Goal: Task Accomplishment & Management: Use online tool/utility

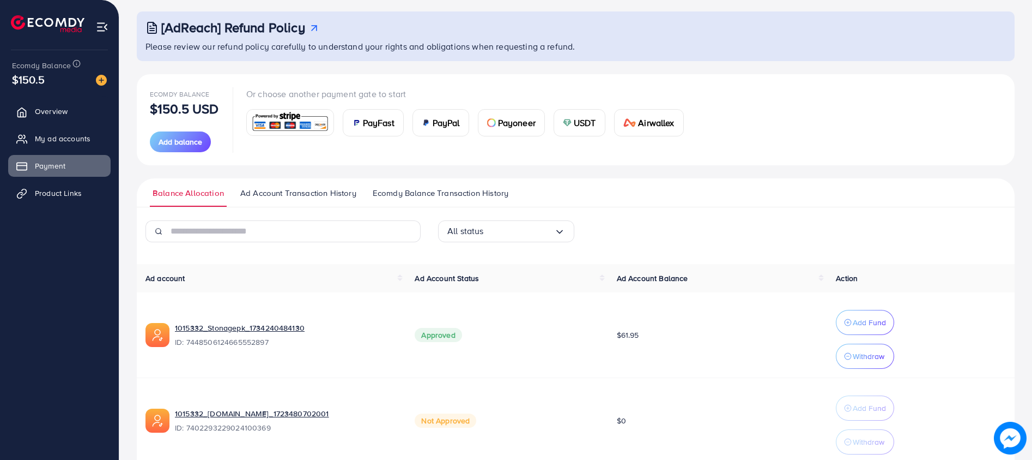
scroll to position [82, 0]
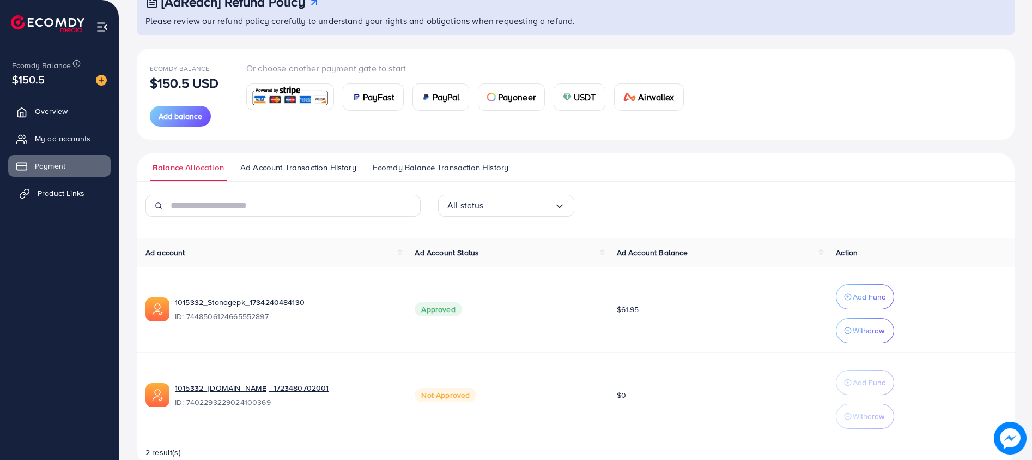
click at [71, 192] on span "Product Links" at bounding box center [61, 193] width 47 height 11
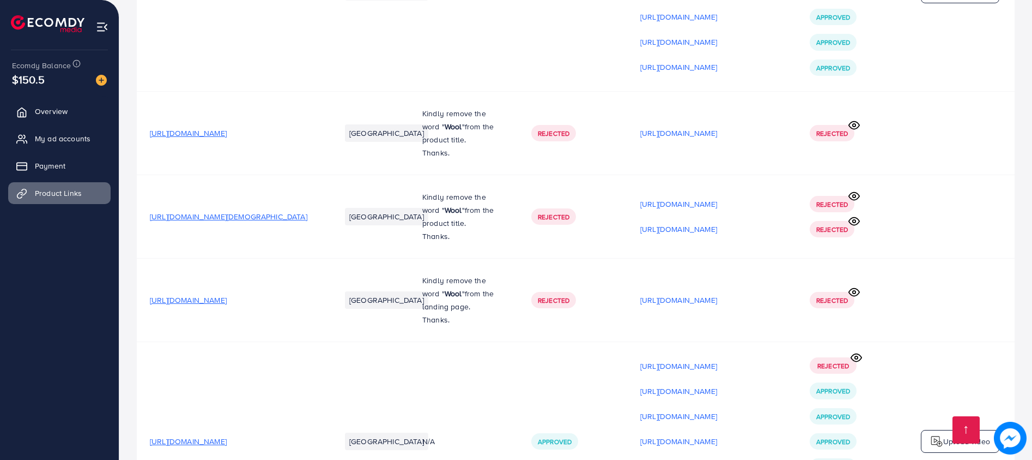
scroll to position [491, 0]
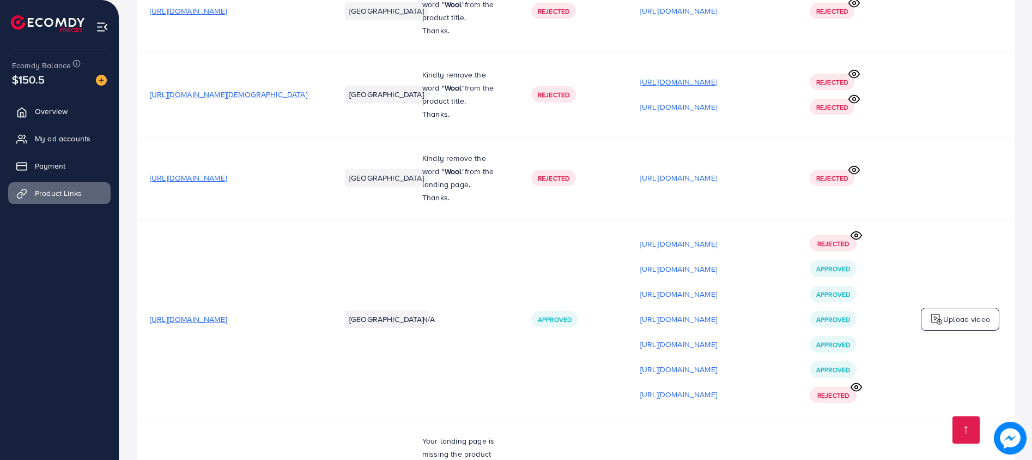
click at [686, 86] on p "[URL][DOMAIN_NAME]" at bounding box center [678, 81] width 77 height 13
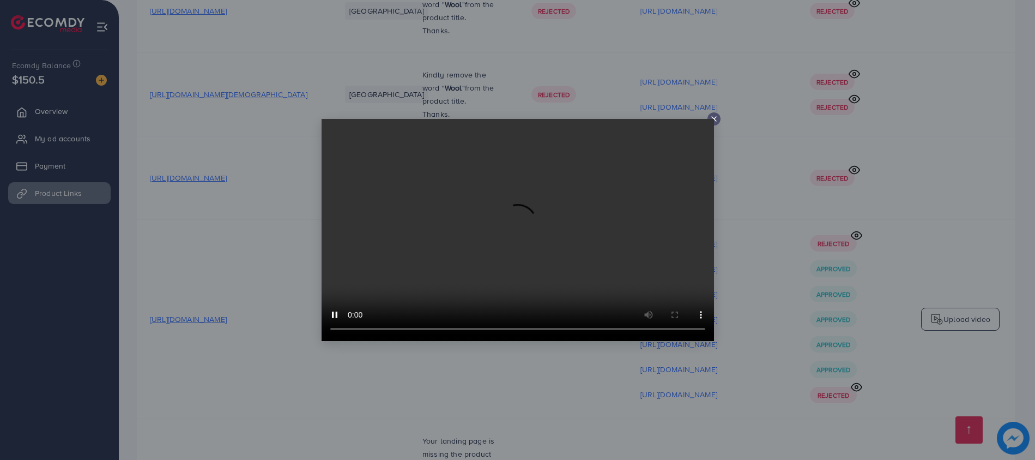
click at [714, 116] on icon at bounding box center [714, 118] width 9 height 9
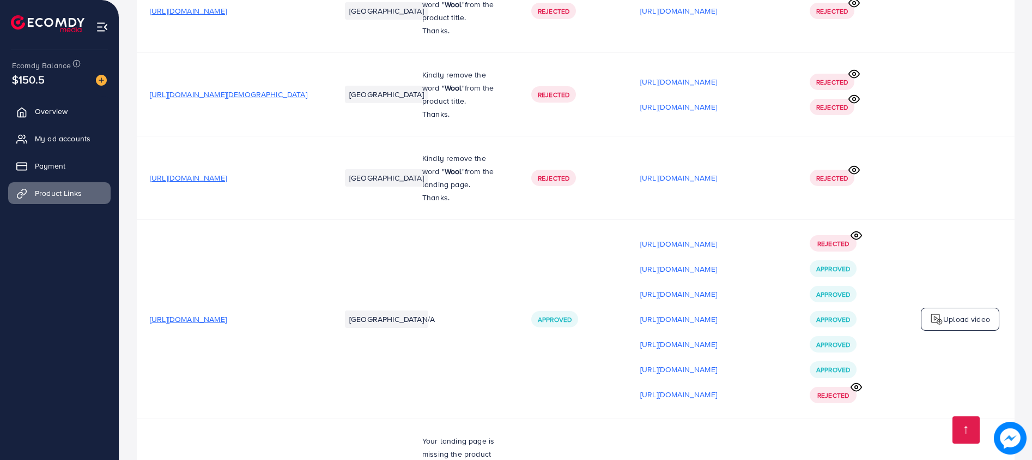
click at [227, 183] on span "[URL][DOMAIN_NAME]" at bounding box center [188, 177] width 77 height 11
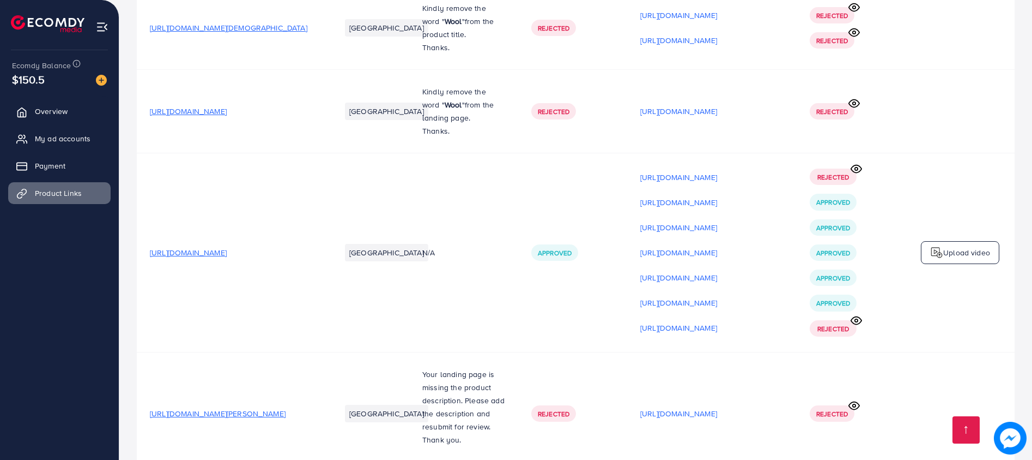
scroll to position [654, 0]
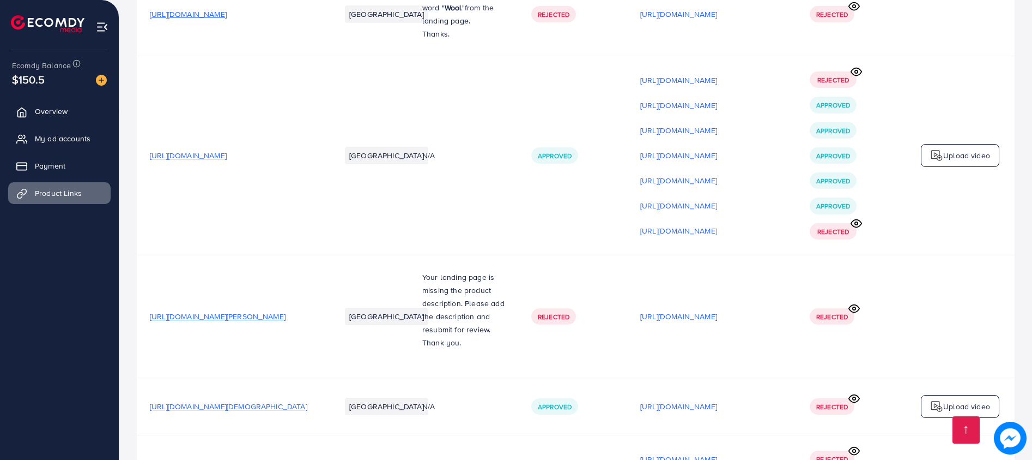
click at [227, 159] on span "[URL][DOMAIN_NAME]" at bounding box center [188, 155] width 77 height 11
click at [855, 223] on icon at bounding box center [856, 223] width 10 height 8
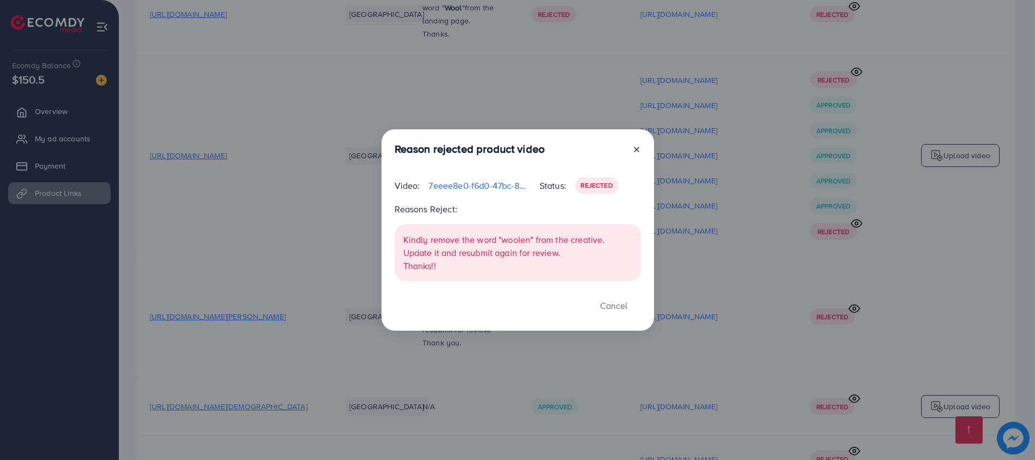
click at [636, 150] on line at bounding box center [636, 149] width 4 height 4
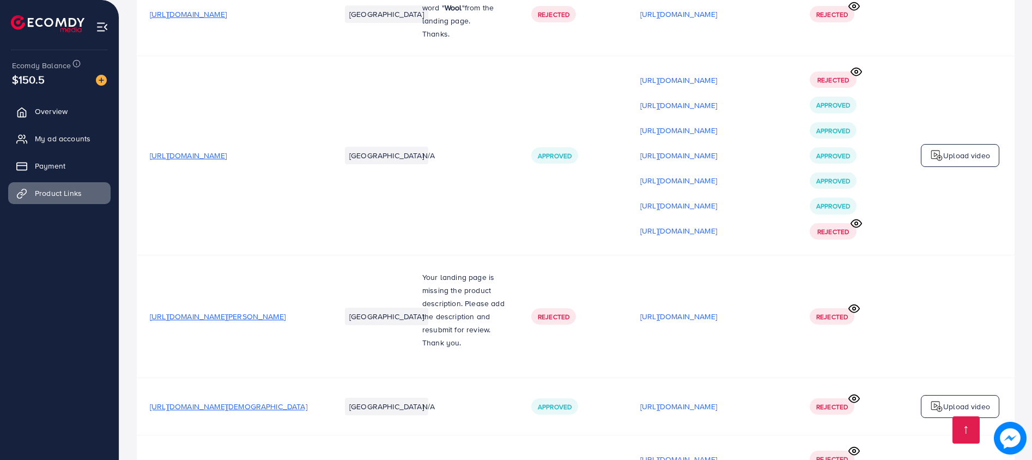
click at [953, 159] on p "Upload video" at bounding box center [967, 155] width 47 height 13
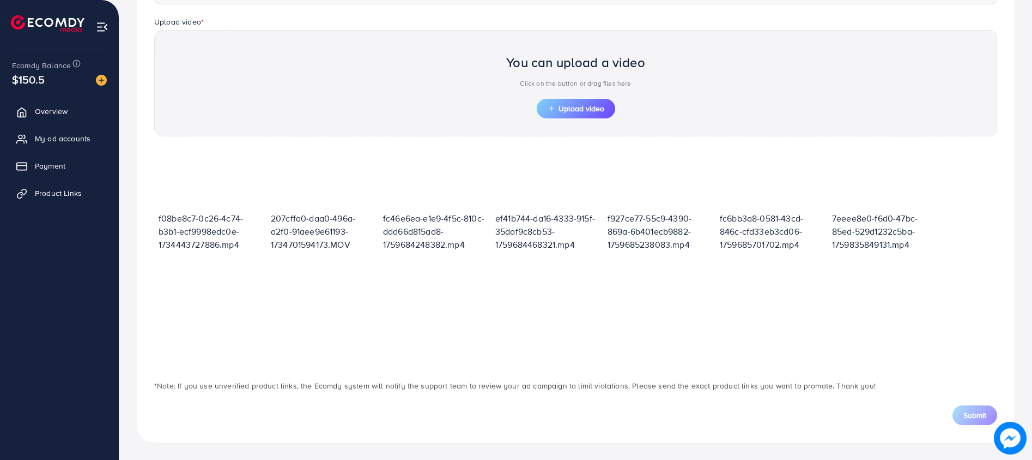
scroll to position [335, 0]
click at [560, 108] on span "Upload video" at bounding box center [576, 109] width 57 height 8
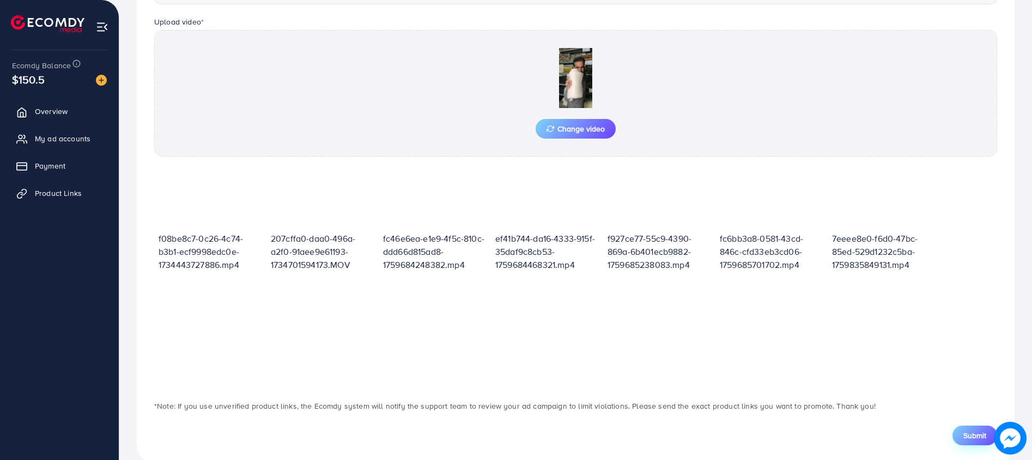
click at [977, 428] on button "Submit" at bounding box center [975, 435] width 45 height 20
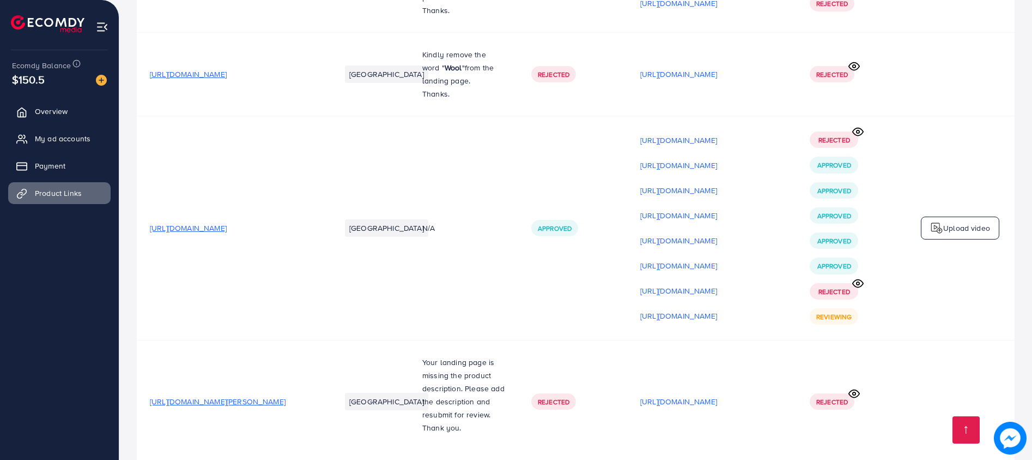
scroll to position [654, 0]
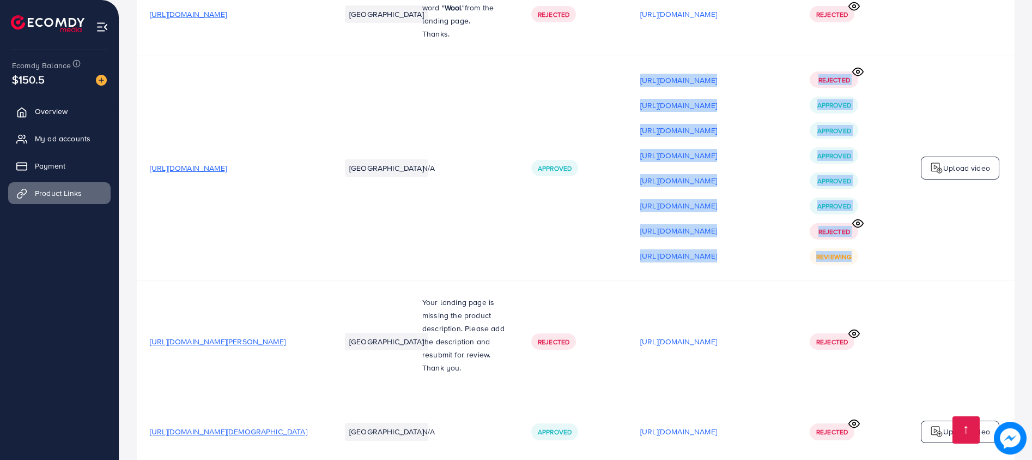
drag, startPoint x: 855, startPoint y: 262, endPoint x: 616, endPoint y: 83, distance: 297.8
click at [616, 83] on tr "[URL][DOMAIN_NAME] [GEOGRAPHIC_DATA] N/A Approved [URL][DOMAIN_NAME] [URL][DOMA…" at bounding box center [576, 168] width 878 height 224
click at [901, 269] on td "Rejected Approved Approved Approved Approved Approved Rejected Reviewing" at bounding box center [851, 168] width 109 height 224
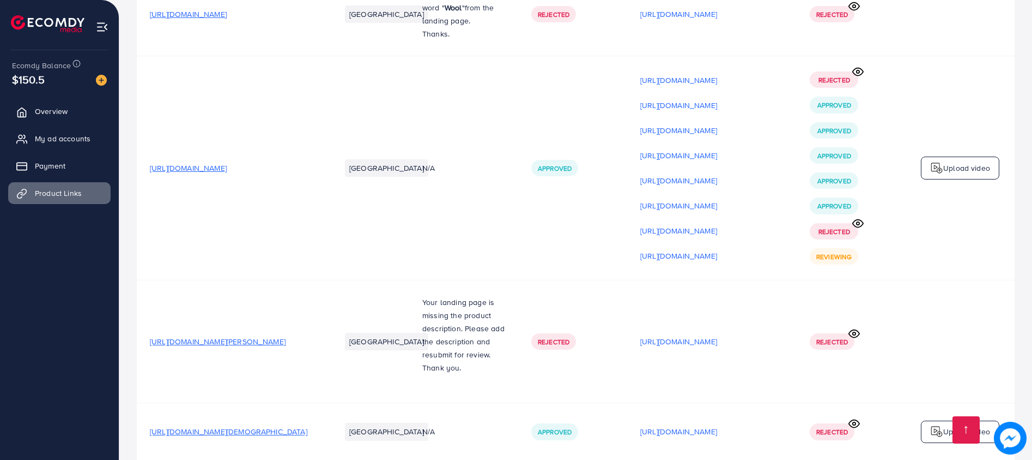
click at [883, 262] on div "Rejected Approved Approved Approved Approved Approved Rejected Reviewing" at bounding box center [851, 167] width 83 height 193
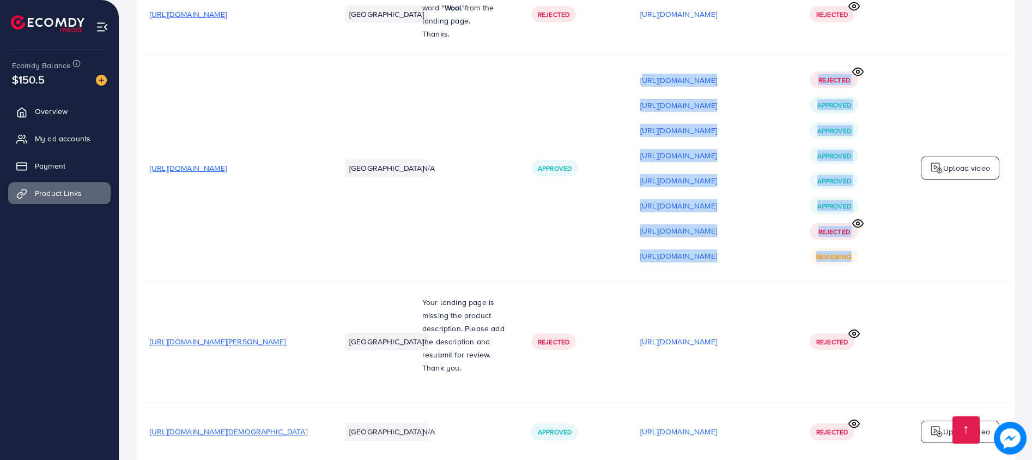
drag, startPoint x: 860, startPoint y: 263, endPoint x: 627, endPoint y: 78, distance: 297.2
click at [627, 78] on tr "[URL][DOMAIN_NAME] [GEOGRAPHIC_DATA] N/A Approved [URL][DOMAIN_NAME] [URL][DOMA…" at bounding box center [576, 168] width 878 height 224
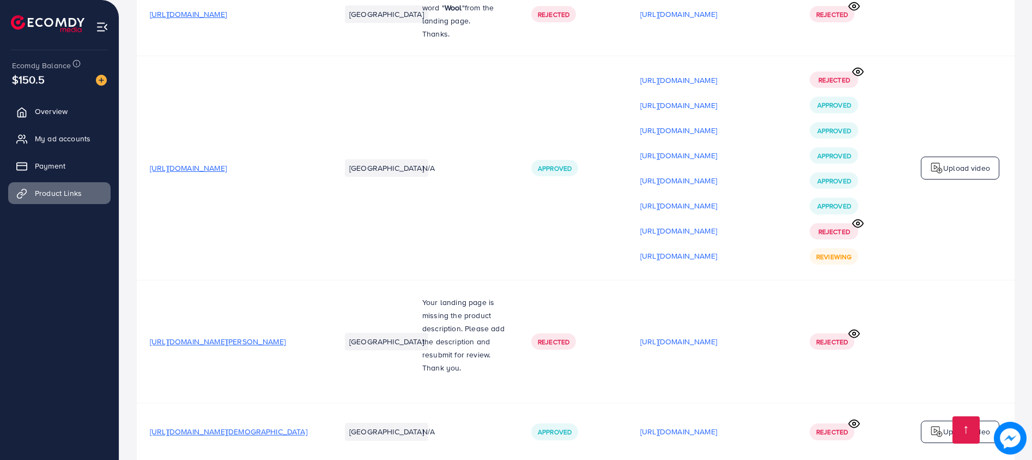
click at [907, 255] on td "Upload video" at bounding box center [960, 168] width 109 height 224
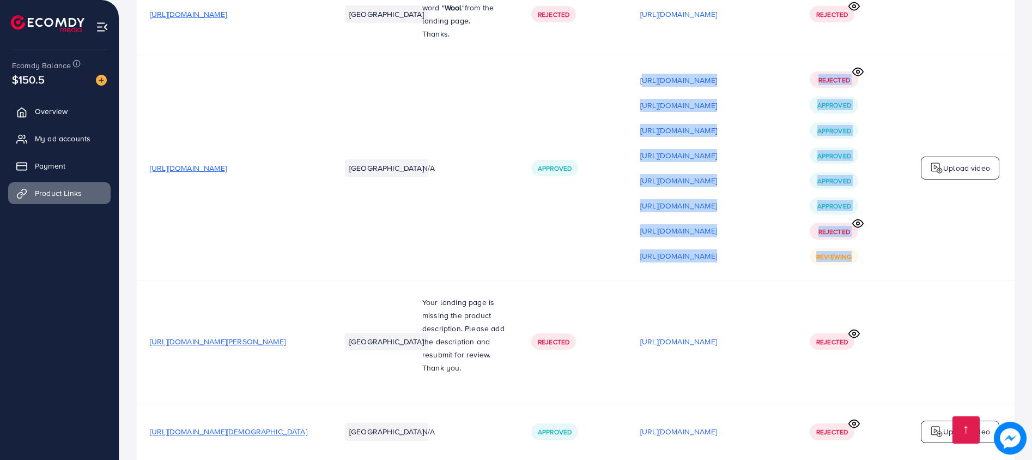
drag, startPoint x: 629, startPoint y: 69, endPoint x: 884, endPoint y: 259, distance: 318.2
click at [884, 259] on tr "[URL][DOMAIN_NAME] [GEOGRAPHIC_DATA] N/A Approved [URL][DOMAIN_NAME] [URL][DOMA…" at bounding box center [576, 168] width 878 height 224
click at [883, 276] on td "Rejected Approved Approved Approved Approved Approved Rejected Reviewing" at bounding box center [851, 168] width 109 height 224
drag, startPoint x: 866, startPoint y: 268, endPoint x: 633, endPoint y: 69, distance: 306.6
click at [633, 69] on tr "[URL][DOMAIN_NAME] [GEOGRAPHIC_DATA] N/A Approved [URL][DOMAIN_NAME] [URL][DOMA…" at bounding box center [576, 168] width 878 height 224
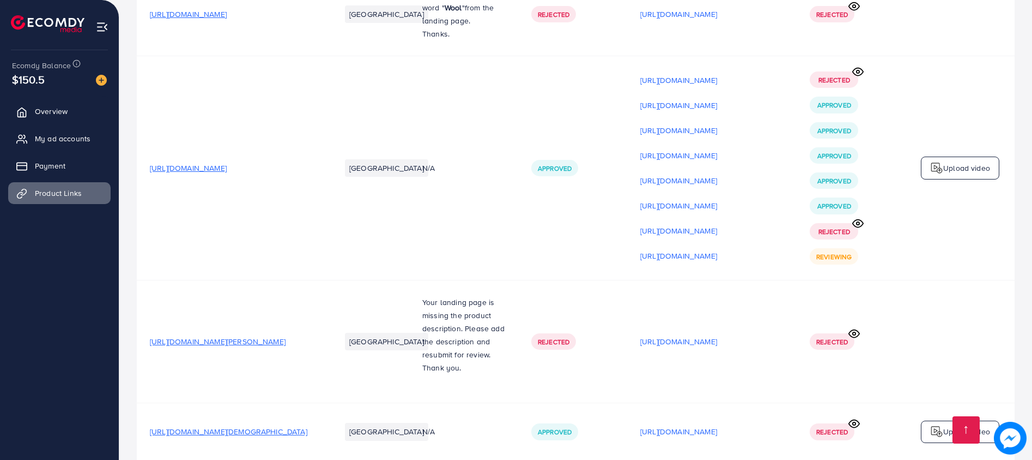
click at [596, 89] on td "Approved" at bounding box center [572, 168] width 109 height 224
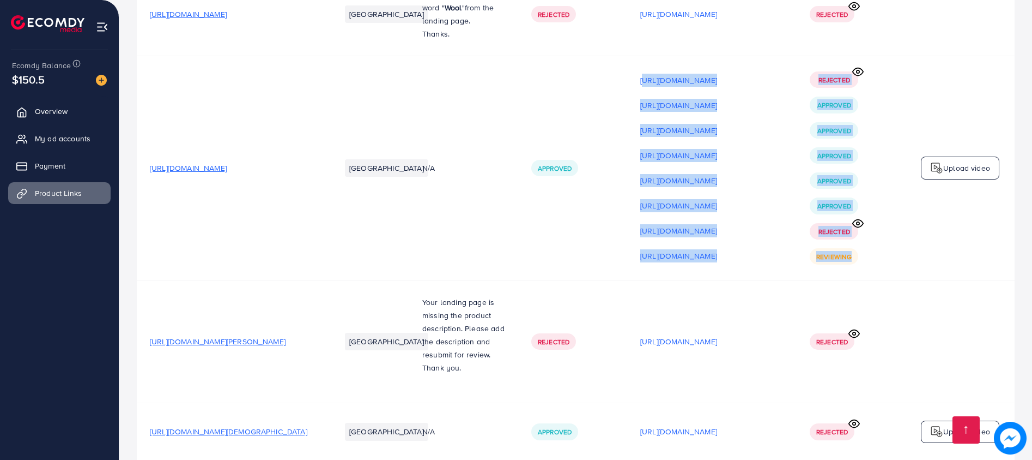
drag, startPoint x: 621, startPoint y: 69, endPoint x: 898, endPoint y: 274, distance: 344.4
click at [898, 274] on tr "[URL][DOMAIN_NAME] [GEOGRAPHIC_DATA] N/A Approved [URL][DOMAIN_NAME] [URL][DOMA…" at bounding box center [576, 168] width 878 height 224
click at [945, 277] on td "Upload video" at bounding box center [960, 168] width 109 height 224
drag, startPoint x: 871, startPoint y: 263, endPoint x: 629, endPoint y: 66, distance: 311.9
click at [629, 66] on tr "[URL][DOMAIN_NAME] [GEOGRAPHIC_DATA] N/A Approved [URL][DOMAIN_NAME] [URL][DOMA…" at bounding box center [576, 168] width 878 height 224
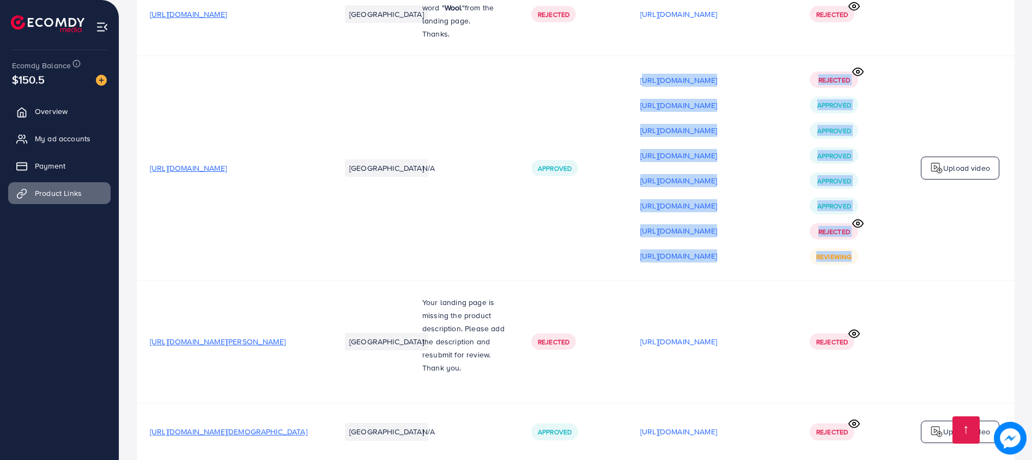
click at [893, 62] on td "Rejected Approved Approved Approved Approved Approved Rejected Reviewing" at bounding box center [851, 168] width 109 height 224
drag, startPoint x: 627, startPoint y: 65, endPoint x: 912, endPoint y: 268, distance: 350.0
click at [912, 268] on tr "[URL][DOMAIN_NAME] [GEOGRAPHIC_DATA] N/A Approved [URL][DOMAIN_NAME] [URL][DOMA…" at bounding box center [576, 168] width 878 height 224
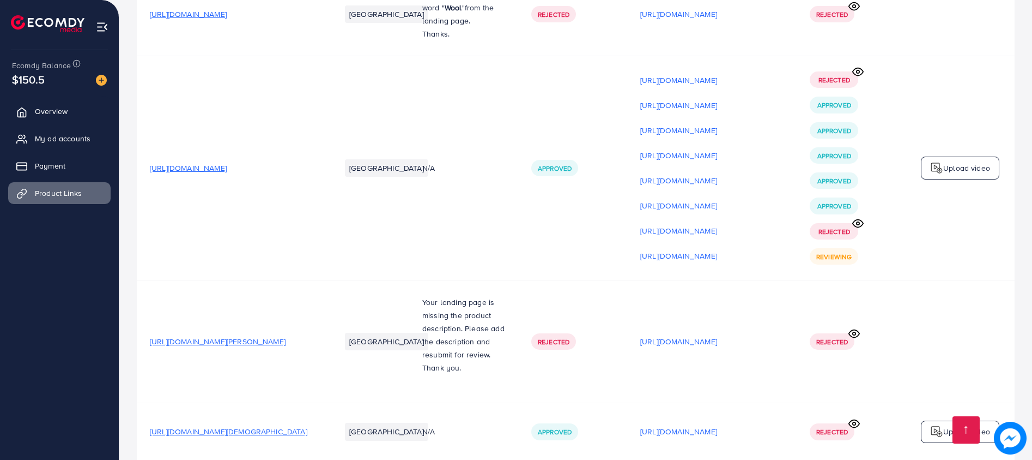
click at [865, 292] on td "Rejected" at bounding box center [851, 341] width 109 height 123
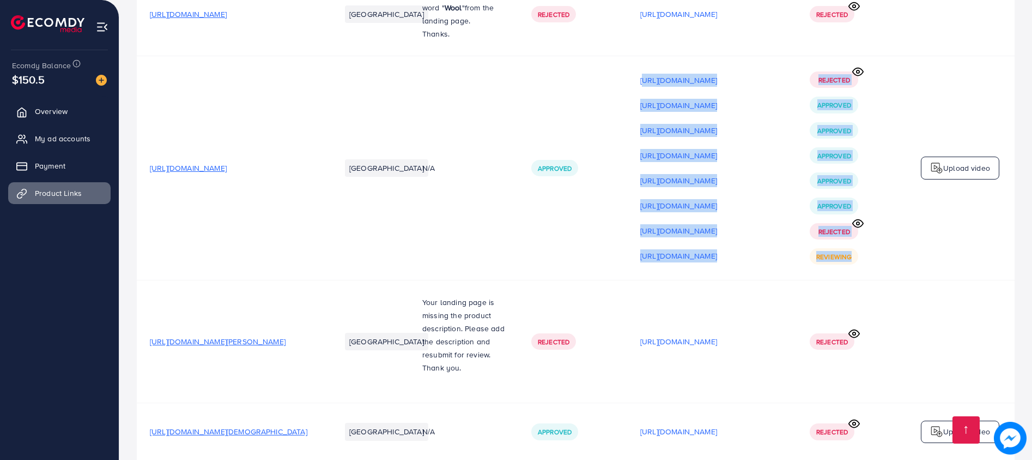
drag, startPoint x: 870, startPoint y: 268, endPoint x: 625, endPoint y: 67, distance: 317.2
click at [625, 67] on tr "[URL][DOMAIN_NAME] [GEOGRAPHIC_DATA] N/A Approved [URL][DOMAIN_NAME] [URL][DOMA…" at bounding box center [576, 168] width 878 height 224
click at [670, 61] on td "[URL][DOMAIN_NAME] [URL][DOMAIN_NAME] [URL][DOMAIN_NAME] [URL][DOMAIN_NAME] [UR…" at bounding box center [712, 168] width 170 height 224
drag, startPoint x: 626, startPoint y: 72, endPoint x: 892, endPoint y: 268, distance: 329.5
click at [892, 268] on tr "[URL][DOMAIN_NAME] [GEOGRAPHIC_DATA] N/A Approved [URL][DOMAIN_NAME] [URL][DOMA…" at bounding box center [576, 168] width 878 height 224
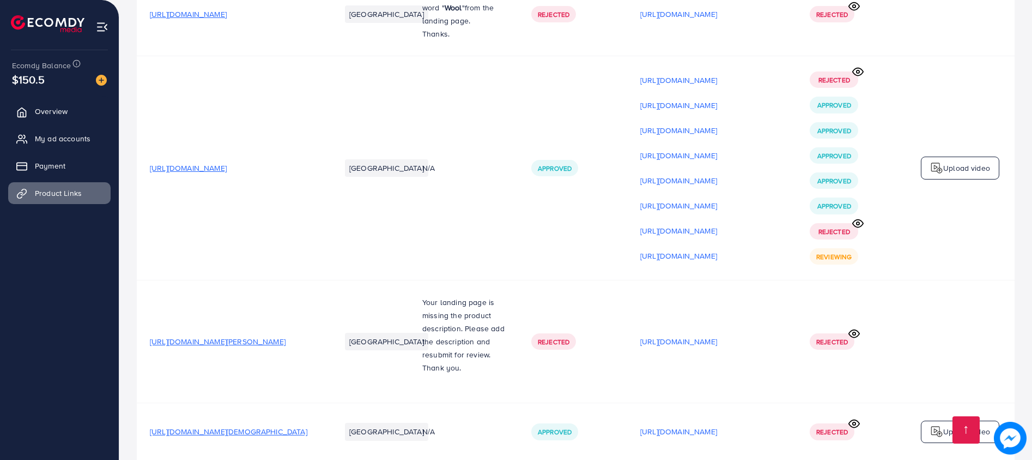
click at [938, 258] on td "Upload video" at bounding box center [960, 168] width 109 height 224
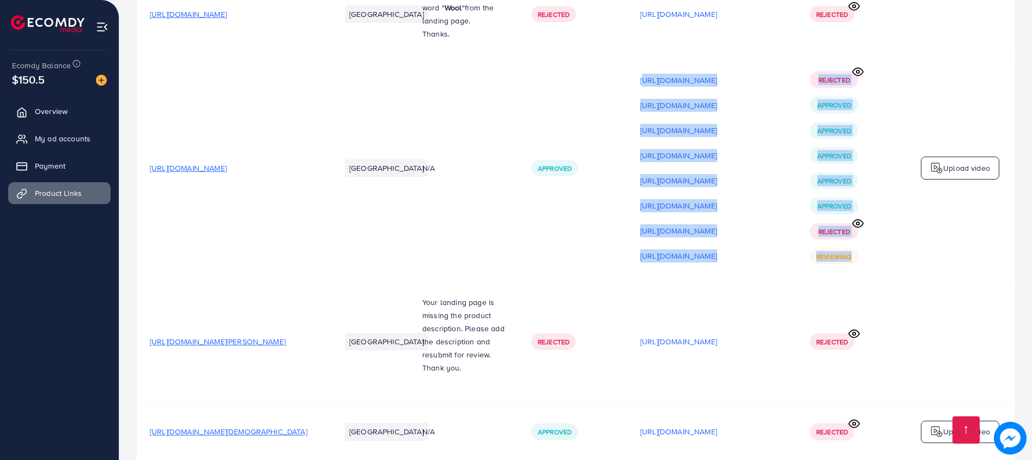
drag, startPoint x: 898, startPoint y: 267, endPoint x: 620, endPoint y: 65, distance: 343.1
click at [620, 65] on tr "[URL][DOMAIN_NAME] [GEOGRAPHIC_DATA] N/A Approved [URL][DOMAIN_NAME] [URL][DOMA…" at bounding box center [576, 168] width 878 height 224
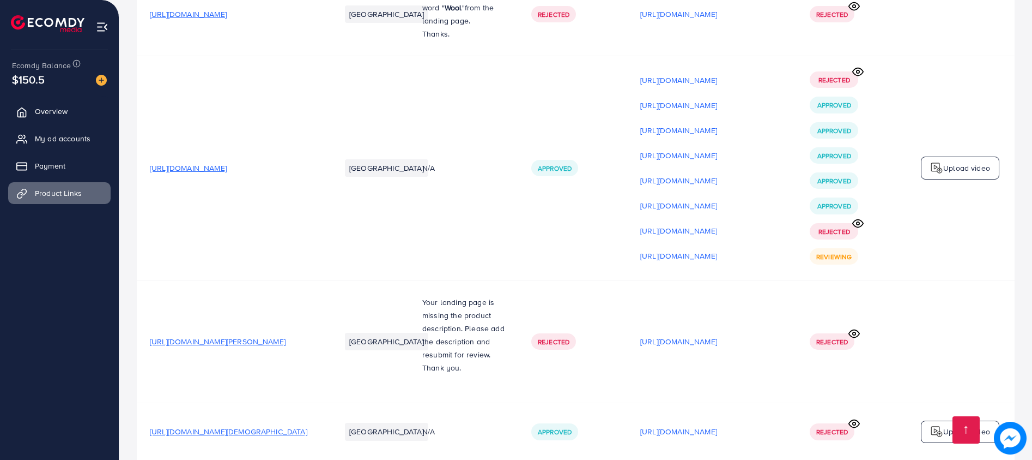
click at [917, 252] on td "Upload video" at bounding box center [960, 168] width 109 height 224
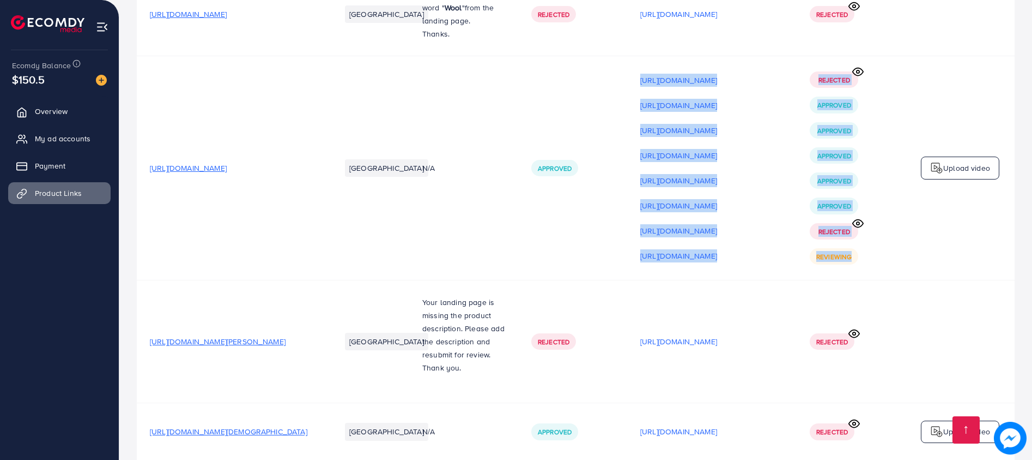
drag, startPoint x: 868, startPoint y: 260, endPoint x: 614, endPoint y: 79, distance: 311.9
click at [614, 79] on tr "[URL][DOMAIN_NAME] [GEOGRAPHIC_DATA] N/A Approved [URL][DOMAIN_NAME] [URL][DOMA…" at bounding box center [576, 168] width 878 height 224
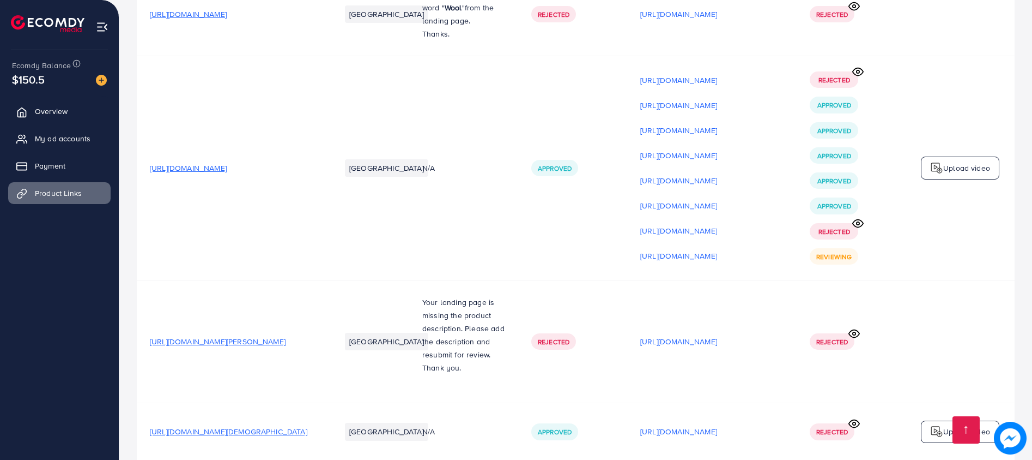
click at [913, 258] on td "Upload video" at bounding box center [960, 168] width 109 height 224
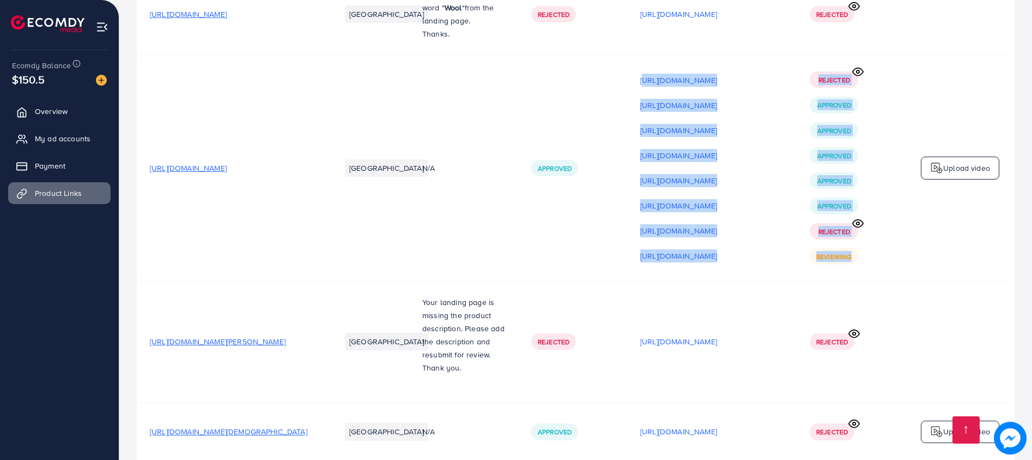
drag, startPoint x: 866, startPoint y: 258, endPoint x: 626, endPoint y: 71, distance: 303.3
click at [626, 71] on tr "[URL][DOMAIN_NAME] [GEOGRAPHIC_DATA] N/A Approved [URL][DOMAIN_NAME] [URL][DOMA…" at bounding box center [576, 168] width 878 height 224
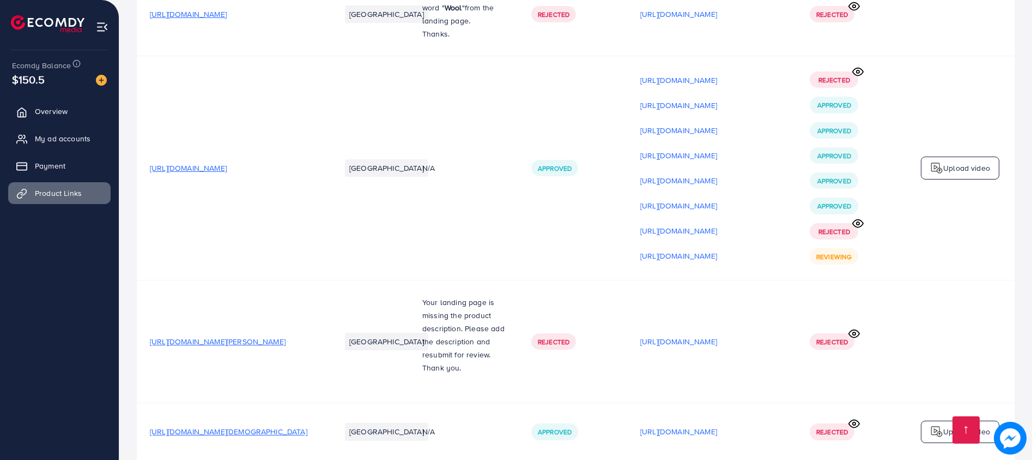
click at [906, 210] on td "Upload video" at bounding box center [960, 168] width 109 height 224
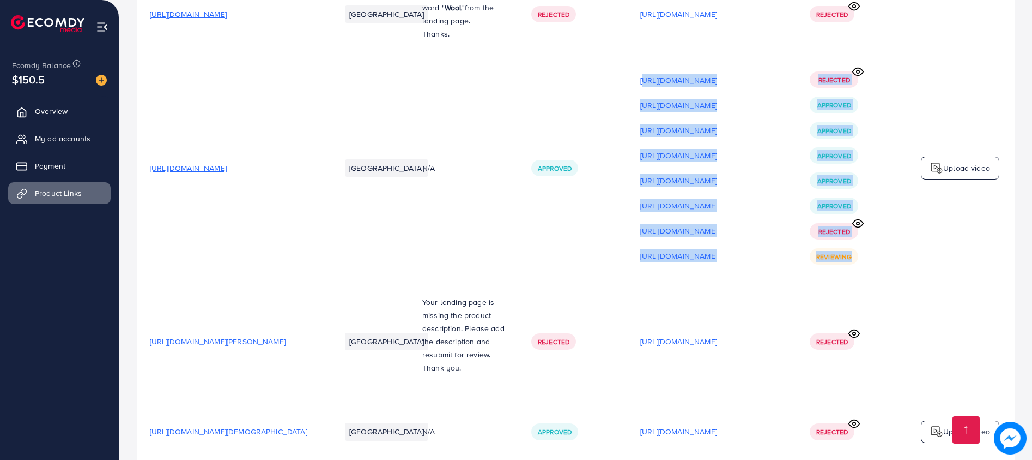
drag, startPoint x: 619, startPoint y: 77, endPoint x: 881, endPoint y: 257, distance: 318.0
click at [881, 257] on tr "[URL][DOMAIN_NAME] [GEOGRAPHIC_DATA] N/A Approved [URL][DOMAIN_NAME] [URL][DOMA…" at bounding box center [576, 168] width 878 height 224
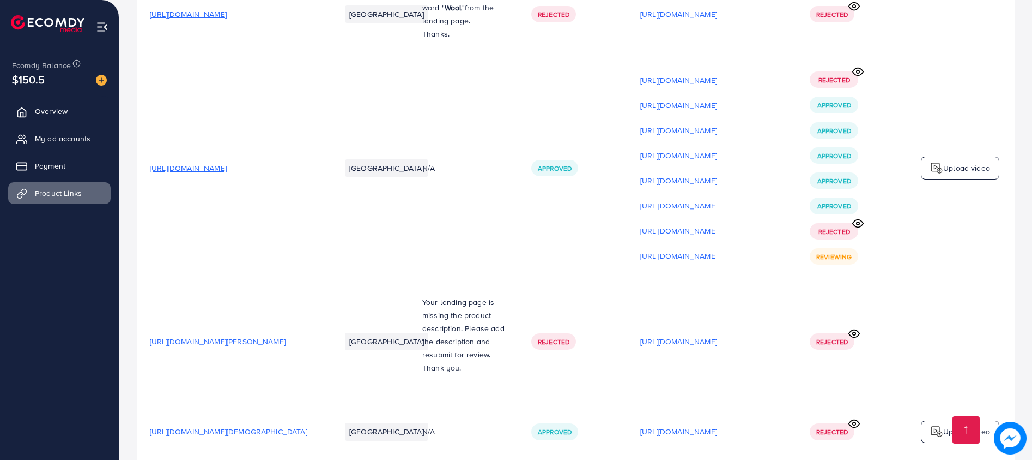
click at [952, 275] on td "Upload video" at bounding box center [960, 168] width 109 height 224
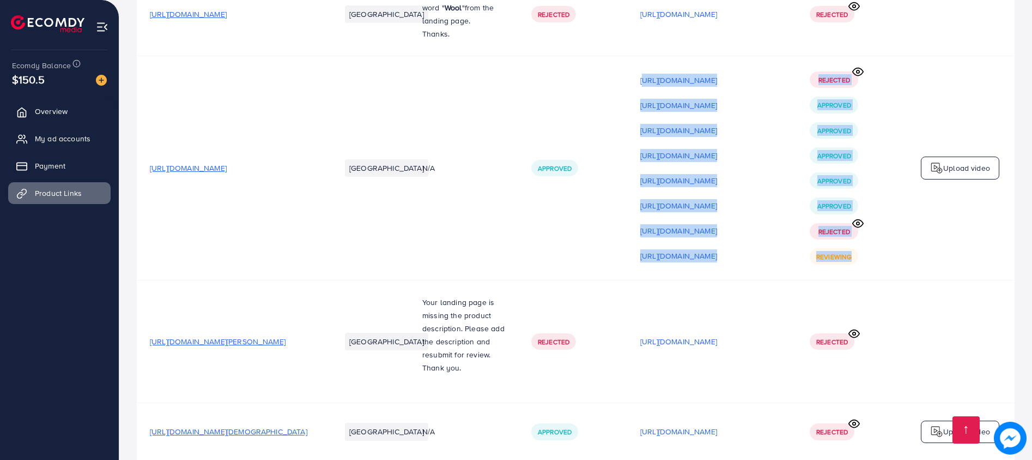
drag, startPoint x: 871, startPoint y: 270, endPoint x: 628, endPoint y: 82, distance: 306.2
click at [628, 82] on tr "[URL][DOMAIN_NAME] [GEOGRAPHIC_DATA] N/A Approved [URL][DOMAIN_NAME] [URL][DOMA…" at bounding box center [576, 168] width 878 height 224
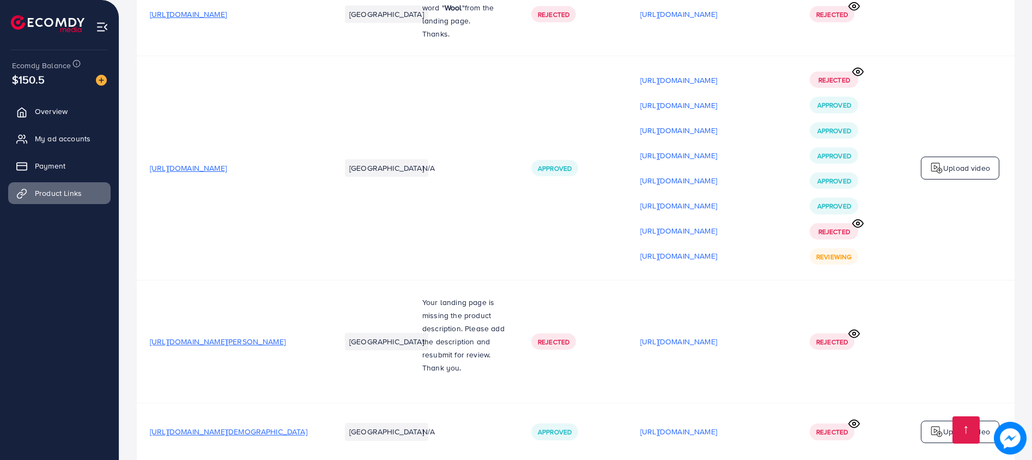
click at [911, 257] on td "Upload video" at bounding box center [960, 168] width 109 height 224
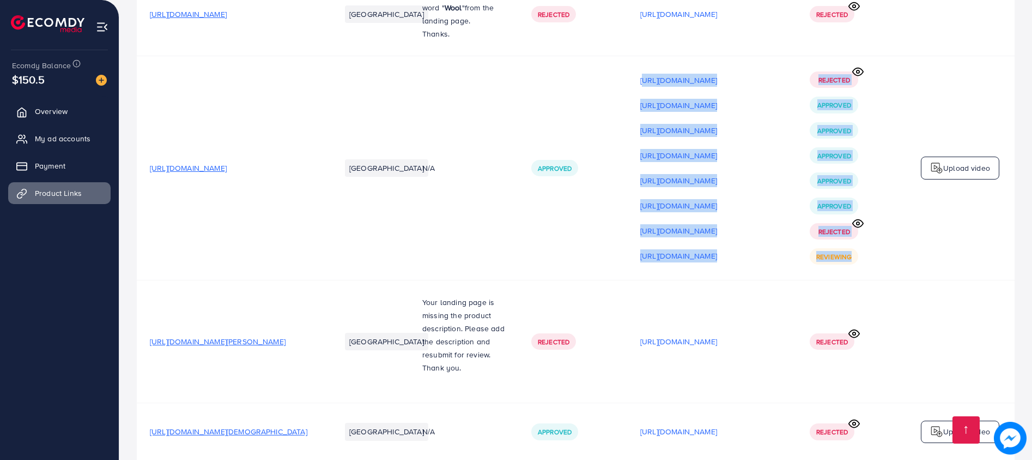
drag, startPoint x: 869, startPoint y: 263, endPoint x: 625, endPoint y: 75, distance: 307.9
click at [625, 75] on tr "[URL][DOMAIN_NAME] [GEOGRAPHIC_DATA] N/A Approved [URL][DOMAIN_NAME] [URL][DOMA…" at bounding box center [576, 168] width 878 height 224
click at [885, 258] on div "Rejected Approved Approved Approved Approved Approved Rejected Reviewing" at bounding box center [851, 167] width 83 height 193
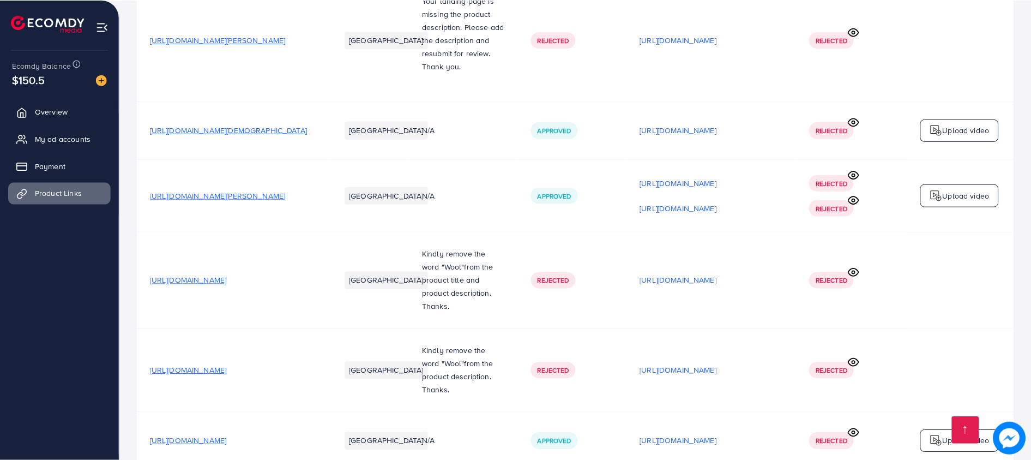
scroll to position [981, 0]
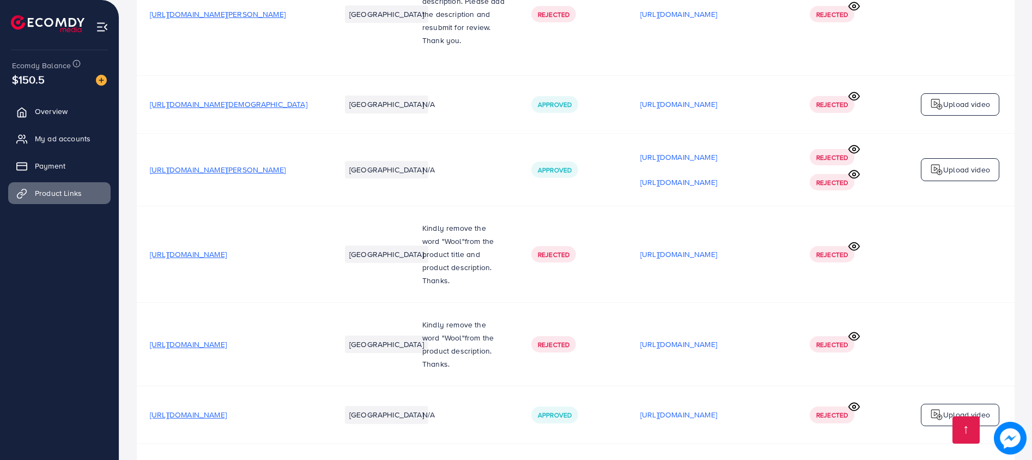
drag, startPoint x: 1032, startPoint y: 164, endPoint x: 1036, endPoint y: 150, distance: 13.6
drag, startPoint x: 1029, startPoint y: 165, endPoint x: 1030, endPoint y: 155, distance: 10.4
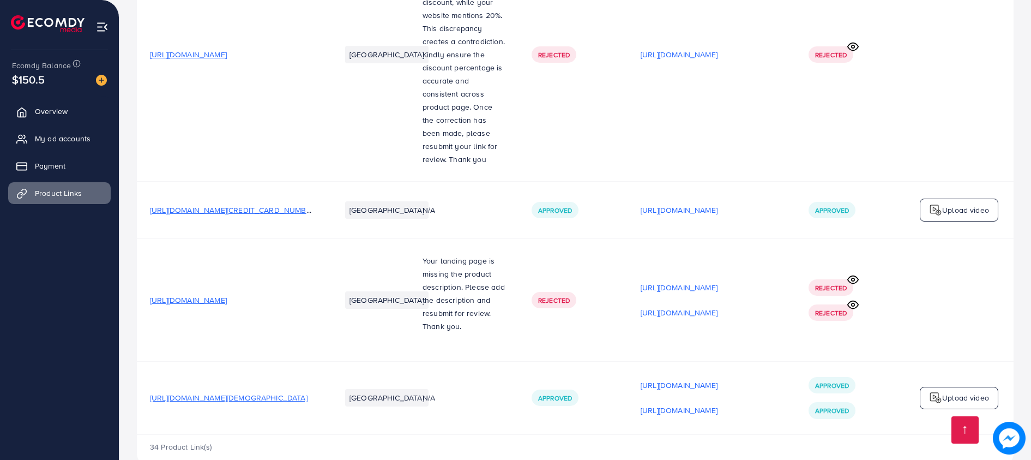
scroll to position [2855, 0]
click at [274, 391] on span "[URL][DOMAIN_NAME][DEMOGRAPHIC_DATA]" at bounding box center [229, 396] width 158 height 11
